Goal: Obtain resource: Obtain resource

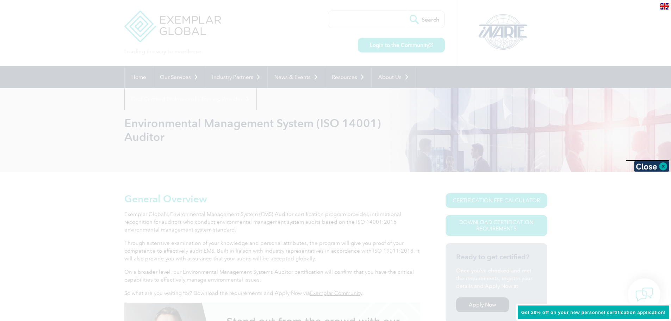
scroll to position [106, 0]
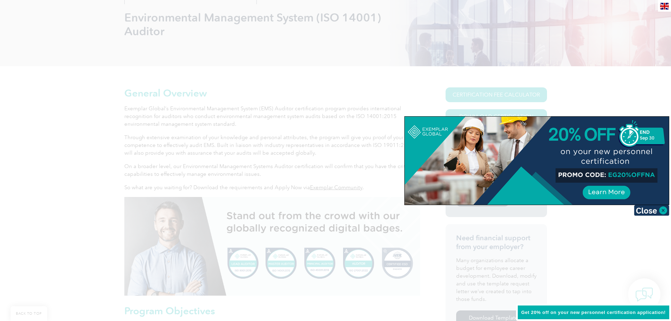
click at [67, 193] on div at bounding box center [335, 160] width 671 height 321
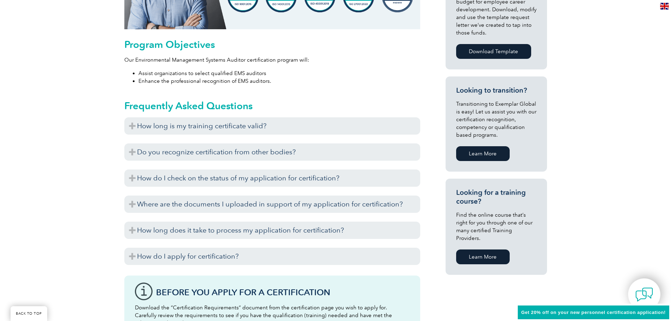
scroll to position [422, 0]
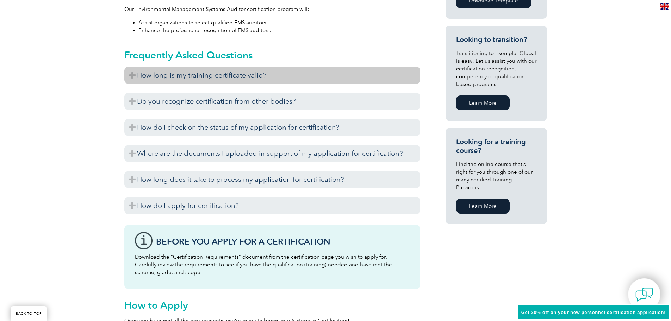
click at [139, 74] on h3 "How long is my training certificate valid?" at bounding box center [272, 75] width 296 height 17
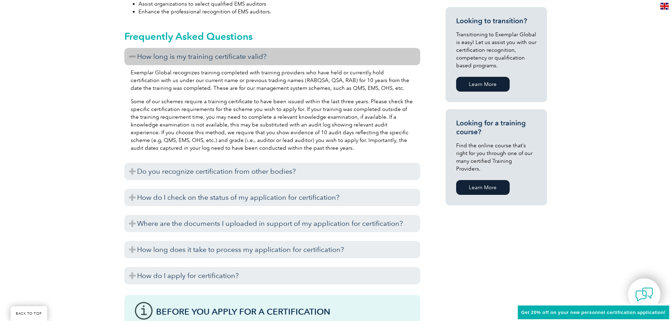
scroll to position [493, 0]
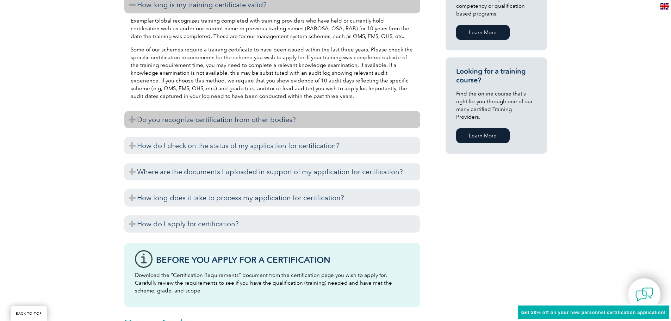
click at [130, 122] on h3 "Do you recognize certification from other bodies?" at bounding box center [272, 119] width 296 height 17
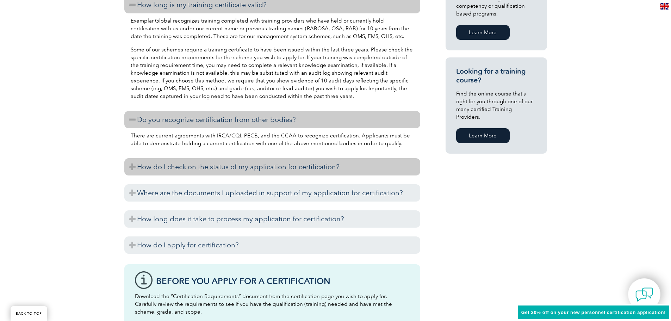
click at [131, 169] on h3 "How do I check on the status of my application for certification?" at bounding box center [272, 166] width 296 height 17
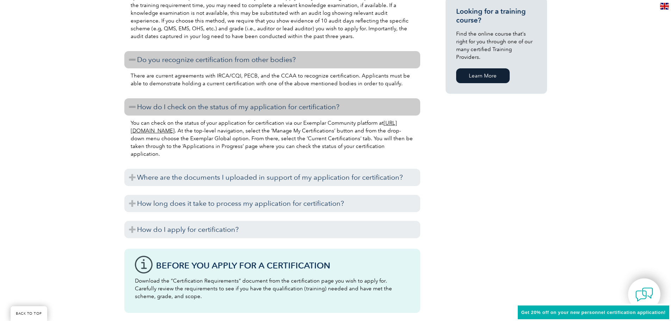
scroll to position [563, 0]
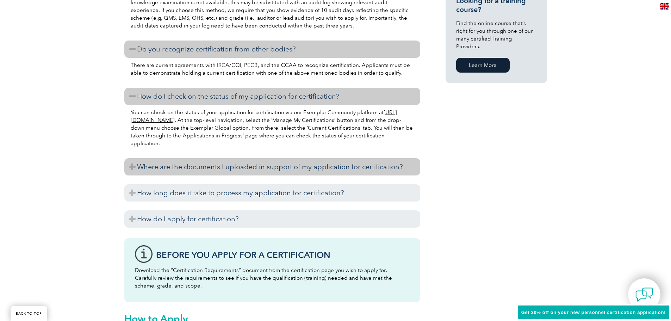
click at [130, 165] on h3 "Where are the documents I uploaded in support of my application for certificati…" at bounding box center [272, 166] width 296 height 17
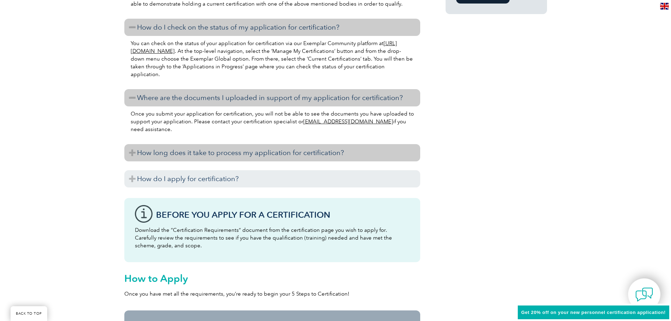
scroll to position [634, 0]
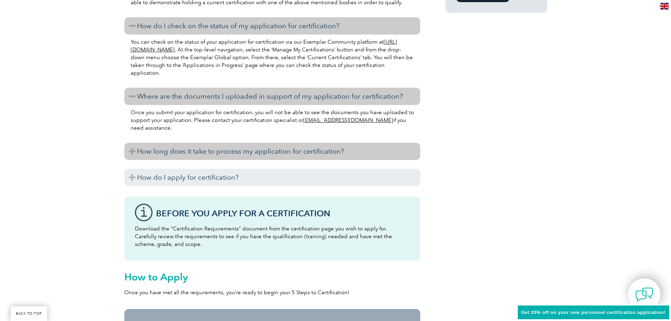
click at [131, 156] on h3 "How long does it take to process my application for certification?" at bounding box center [272, 151] width 296 height 17
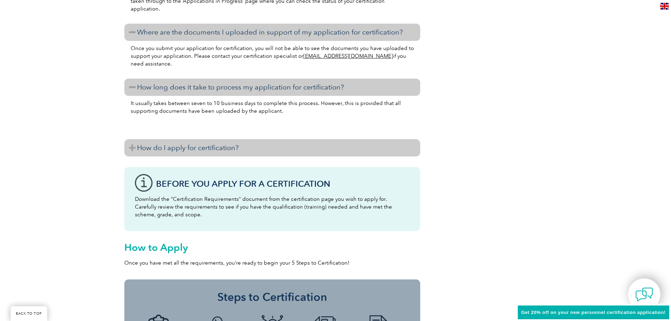
scroll to position [704, 0]
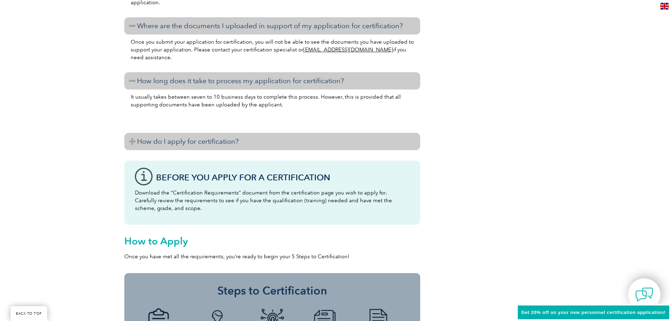
click at [130, 148] on h3 "How do I apply for certification?" at bounding box center [272, 141] width 296 height 17
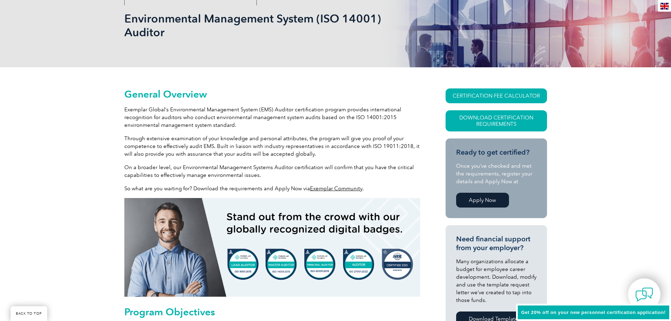
scroll to position [141, 0]
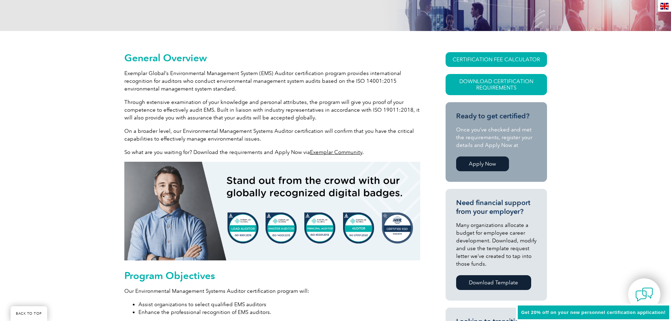
click at [496, 282] on link "Download Template" at bounding box center [493, 282] width 75 height 15
